Goal: Navigation & Orientation: Understand site structure

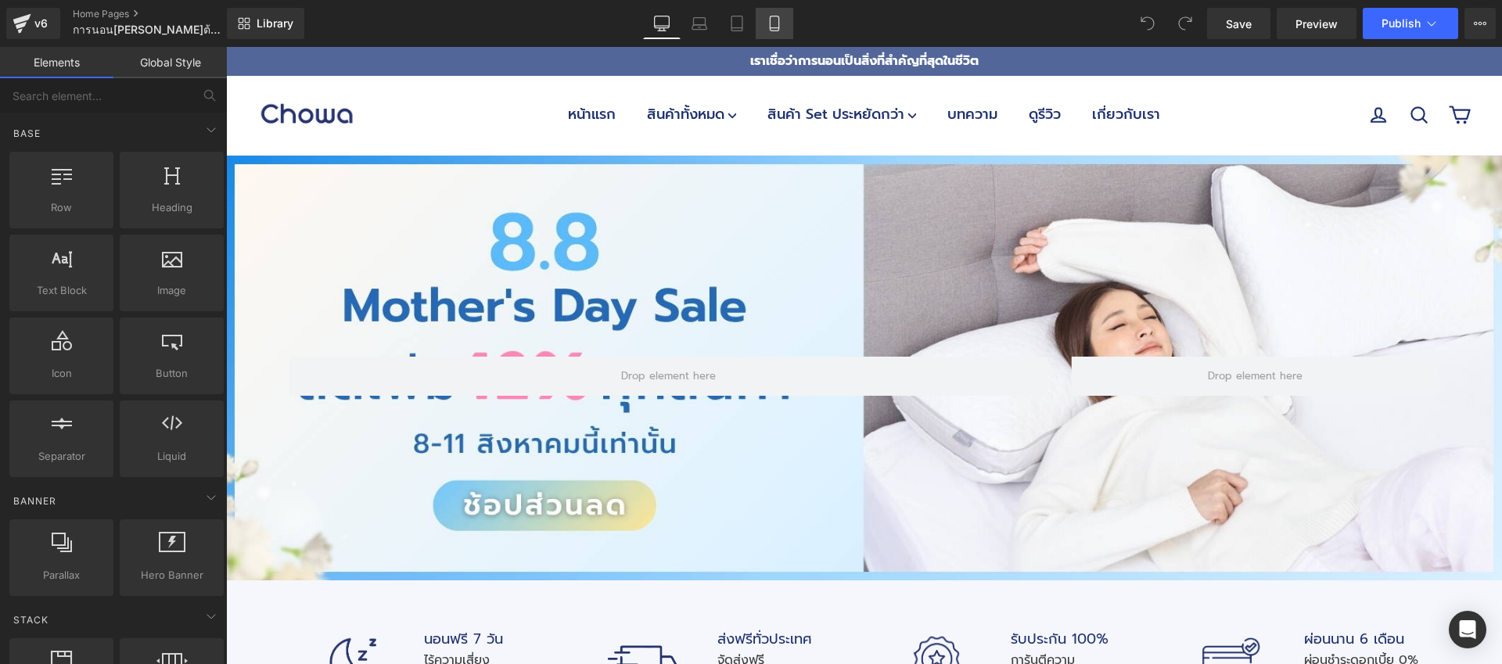
click at [775, 29] on icon at bounding box center [775, 24] width 16 height 16
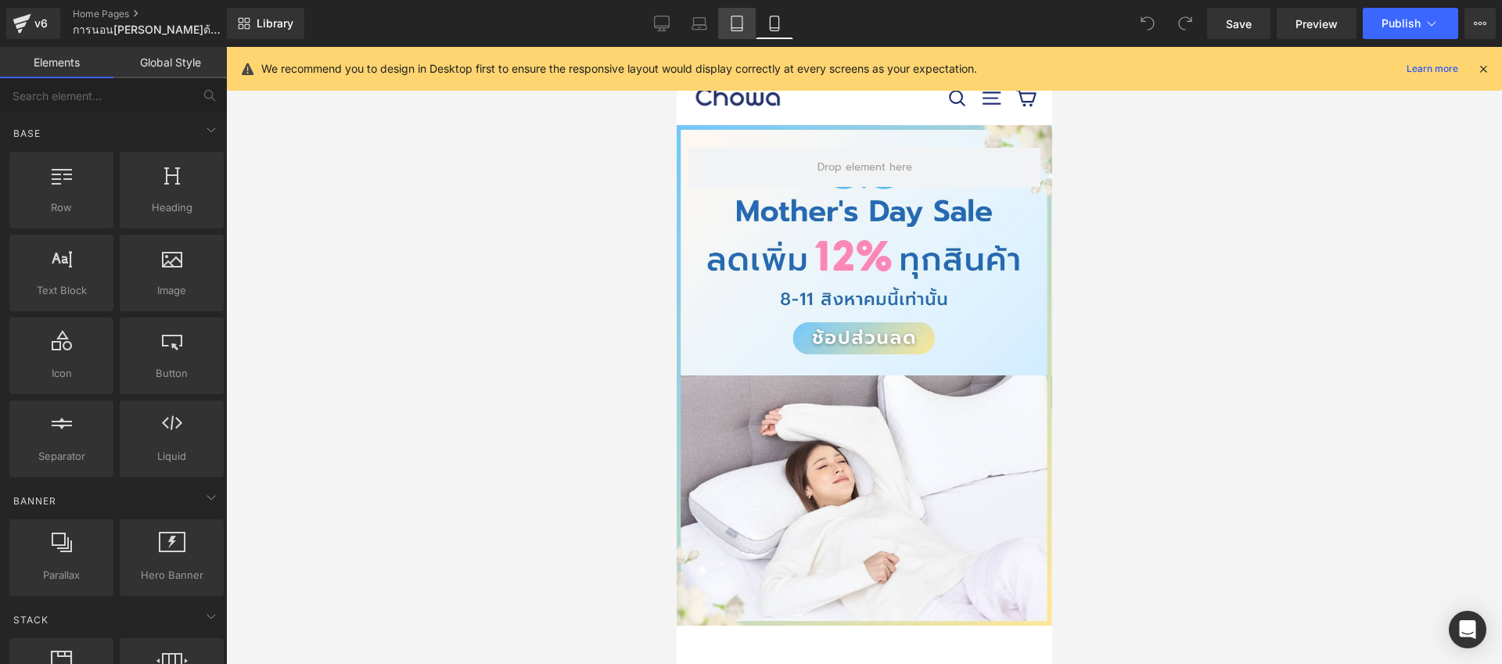
click at [743, 37] on link "Tablet" at bounding box center [737, 23] width 38 height 31
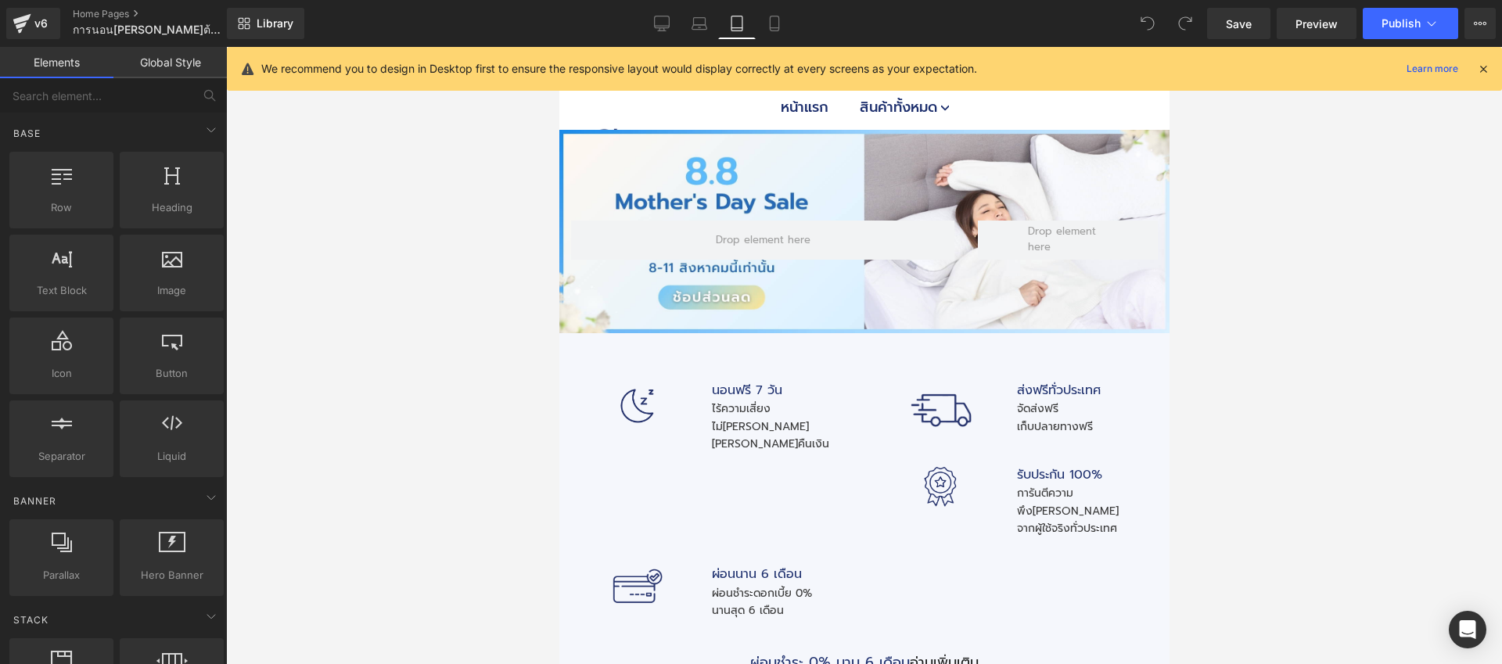
scroll to position [83, 0]
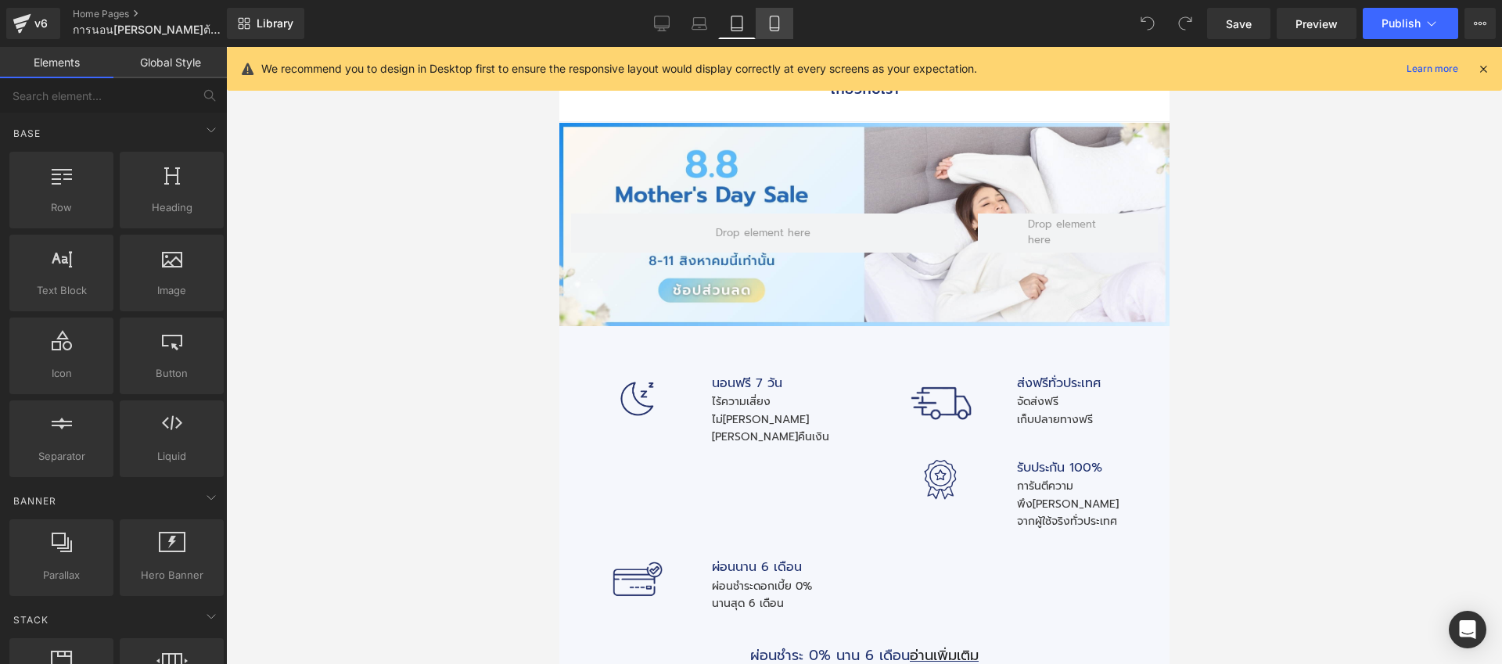
click at [790, 27] on link "Mobile" at bounding box center [775, 23] width 38 height 31
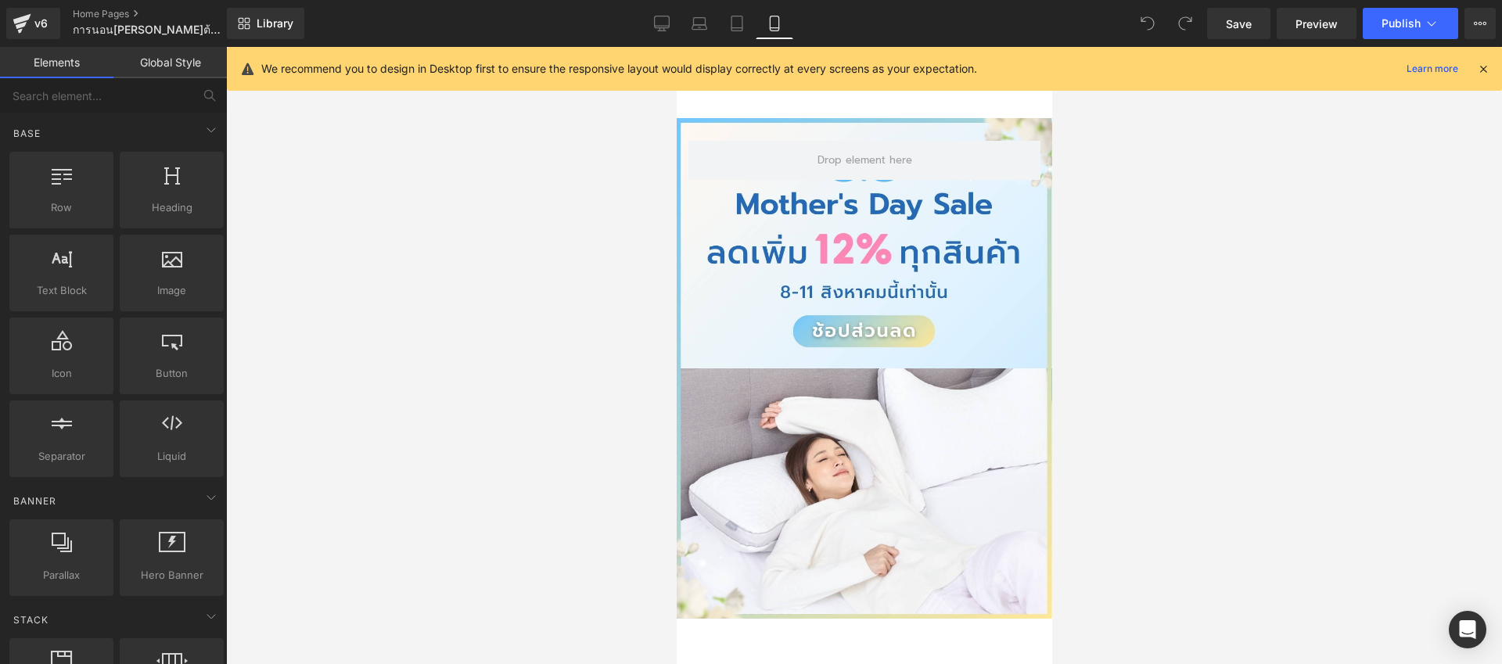
scroll to position [154, 0]
